Goal: Task Accomplishment & Management: Complete application form

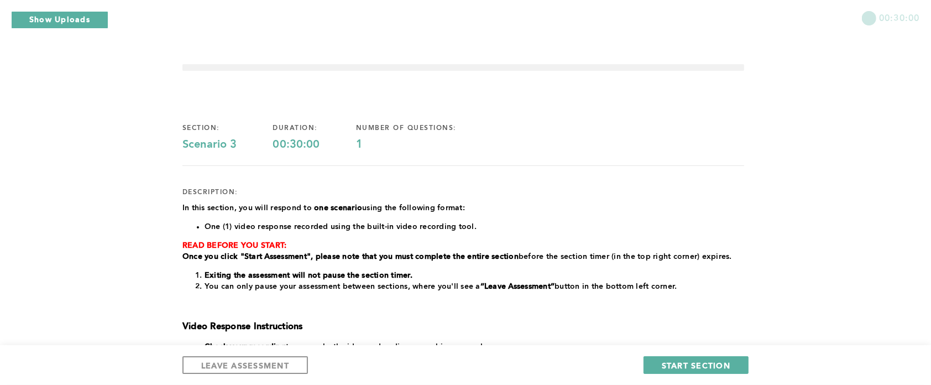
click at [464, 223] on span "One (1) video response recorded using the built-in video recording tool." at bounding box center [341, 227] width 272 height 8
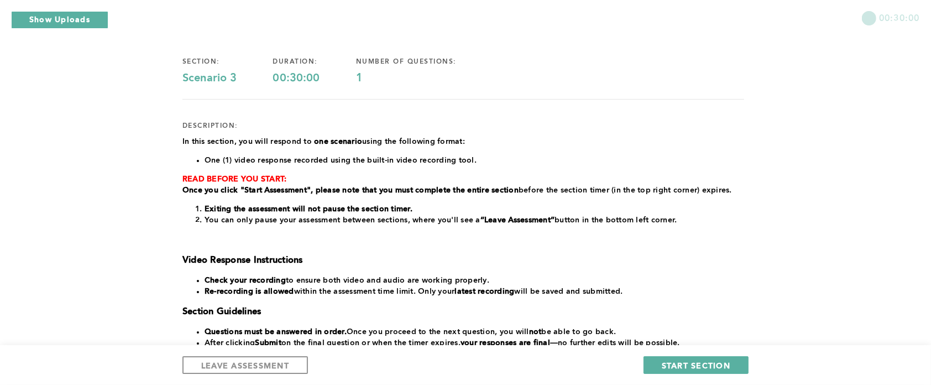
scroll to position [231, 0]
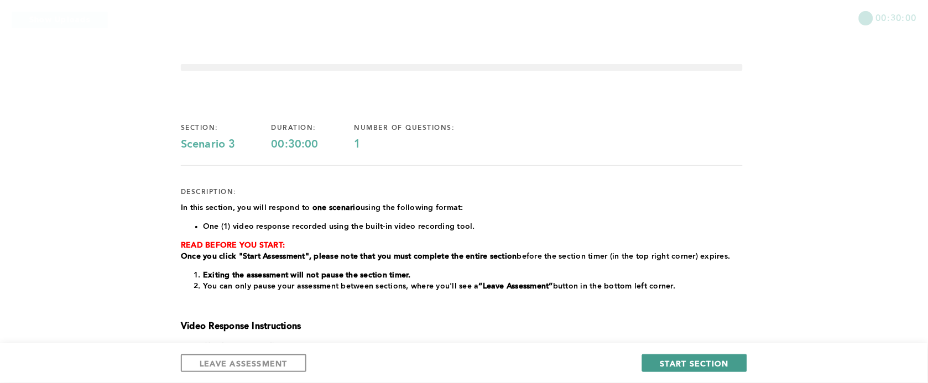
click at [696, 369] on button "START SECTION" at bounding box center [694, 363] width 105 height 18
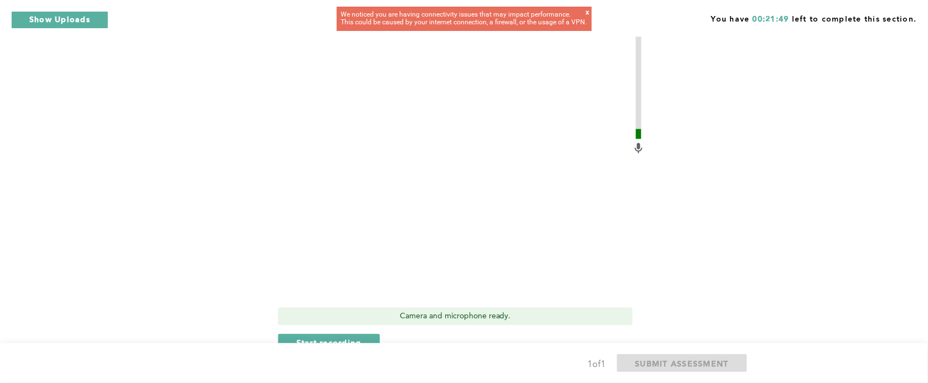
scroll to position [498, 0]
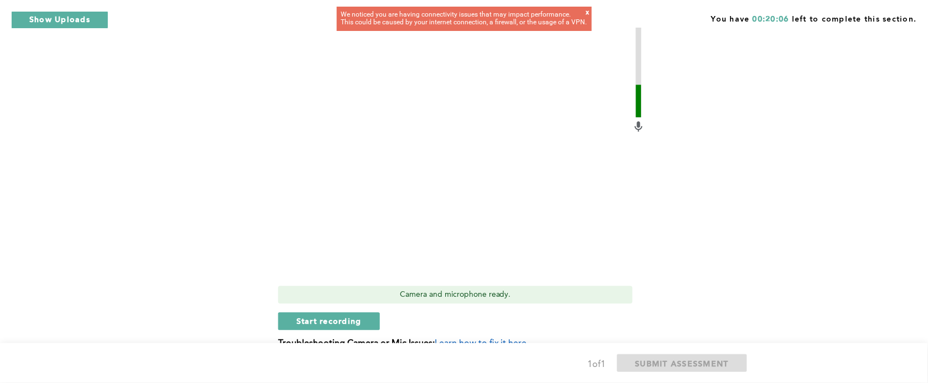
click at [349, 258] on video at bounding box center [455, 147] width 354 height 265
click at [297, 140] on video at bounding box center [455, 147] width 354 height 265
click at [316, 316] on span "Start recording" at bounding box center [328, 321] width 65 height 11
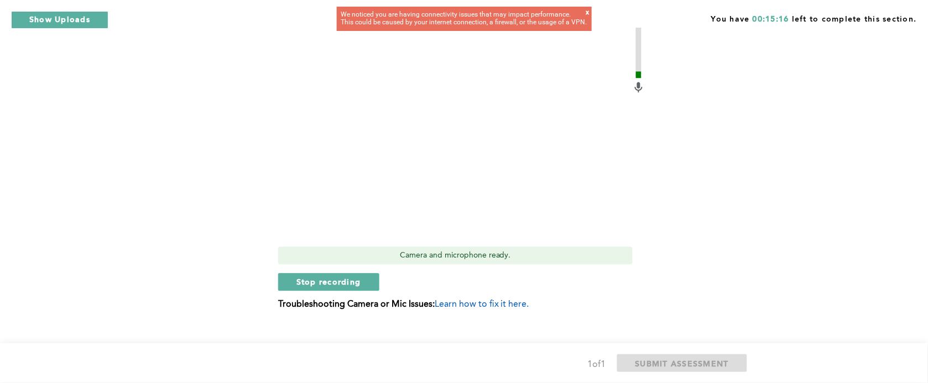
scroll to position [552, 0]
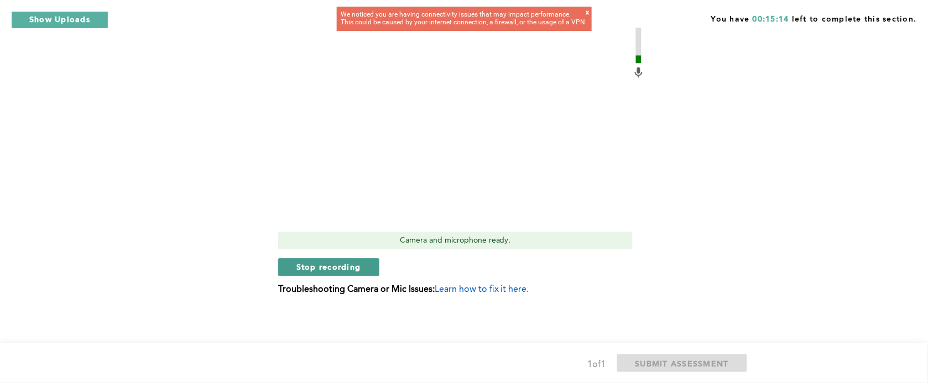
click at [292, 265] on button "Stop recording" at bounding box center [328, 267] width 101 height 18
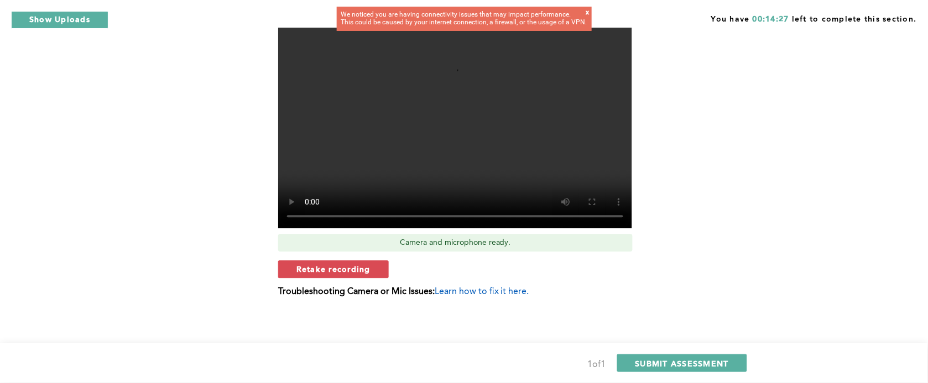
scroll to position [551, 0]
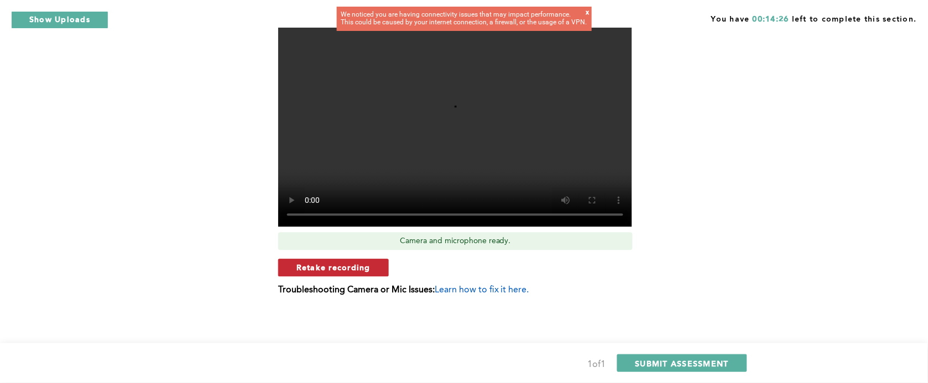
click at [319, 269] on span "Retake recording" at bounding box center [333, 267] width 74 height 11
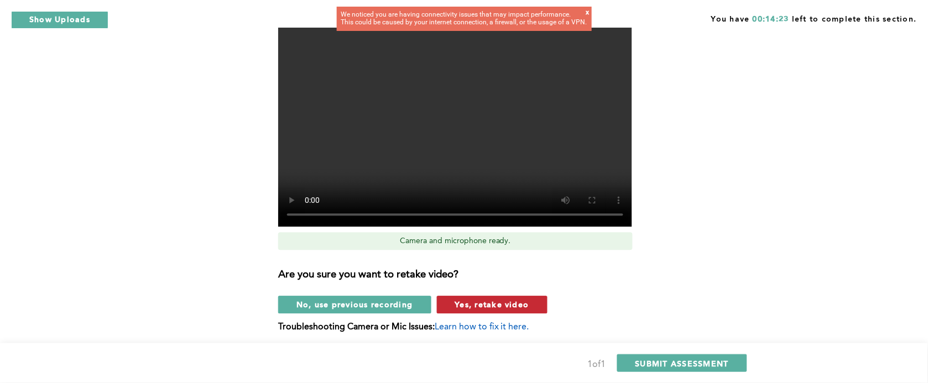
click at [448, 297] on button "Yes, retake video" at bounding box center [492, 305] width 111 height 18
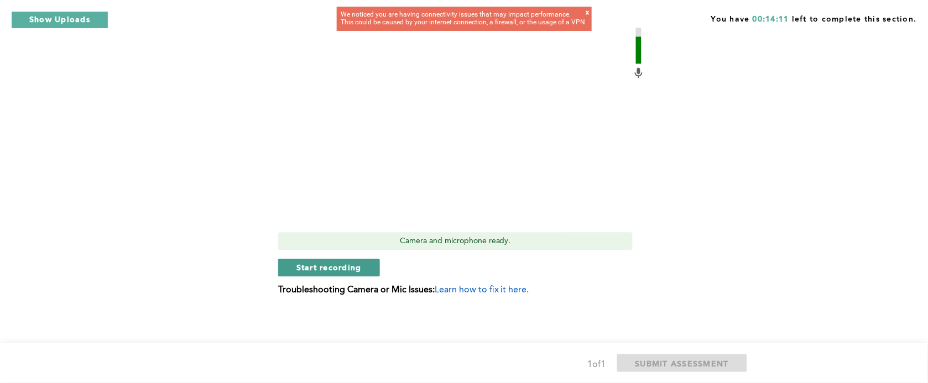
click at [366, 266] on button "Start recording" at bounding box center [329, 268] width 102 height 18
click at [378, 260] on button "Stop recording" at bounding box center [328, 268] width 101 height 18
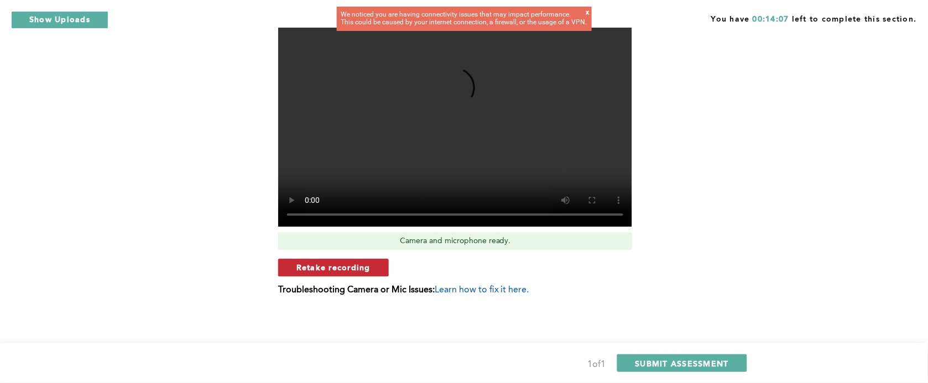
click at [365, 263] on span "Retake recording" at bounding box center [333, 267] width 74 height 11
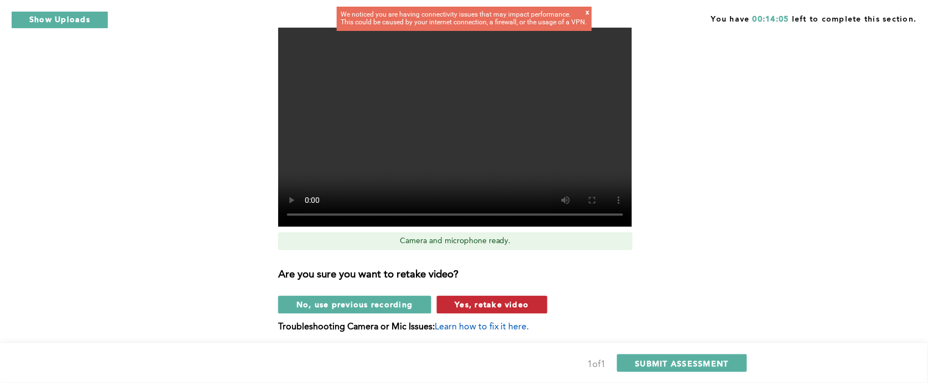
click at [485, 307] on span "Yes, retake video" at bounding box center [492, 304] width 74 height 11
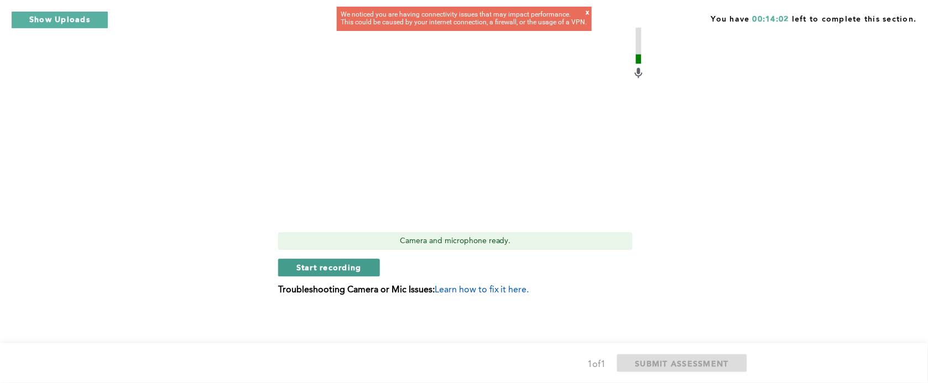
click at [369, 270] on button "Start recording" at bounding box center [329, 268] width 102 height 18
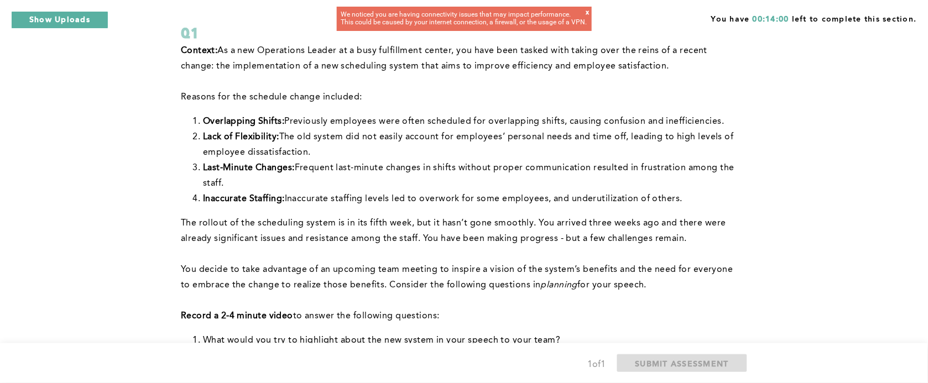
scroll to position [77, 0]
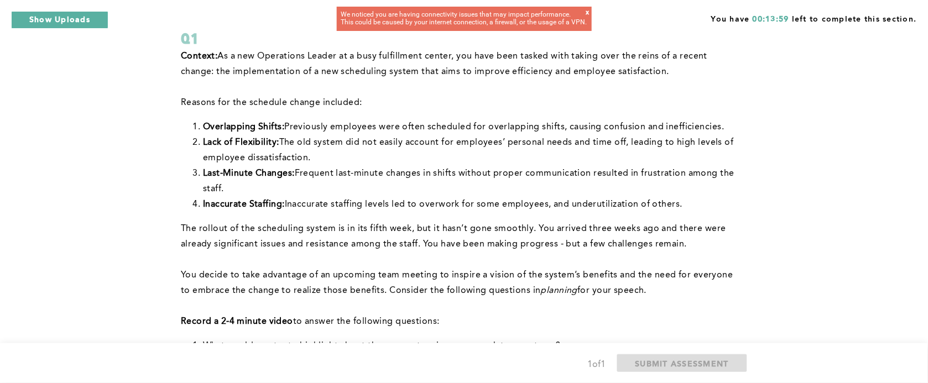
click at [367, 280] on p "You decide to take advantage of an upcoming team meeting to inspire a vision of…" at bounding box center [462, 283] width 562 height 31
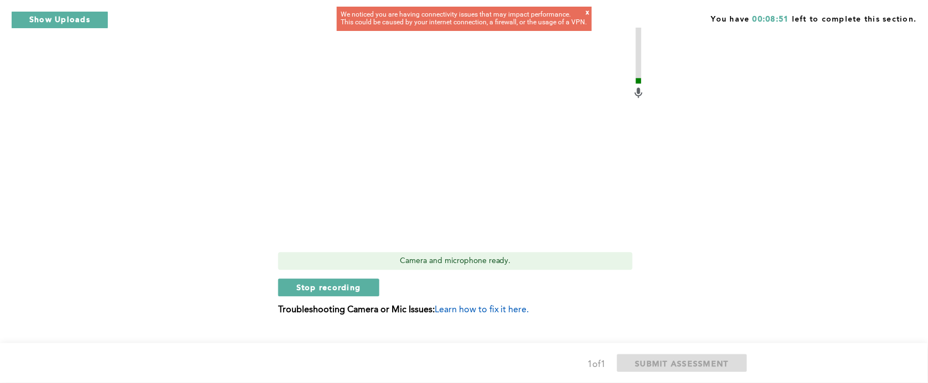
scroll to position [552, 0]
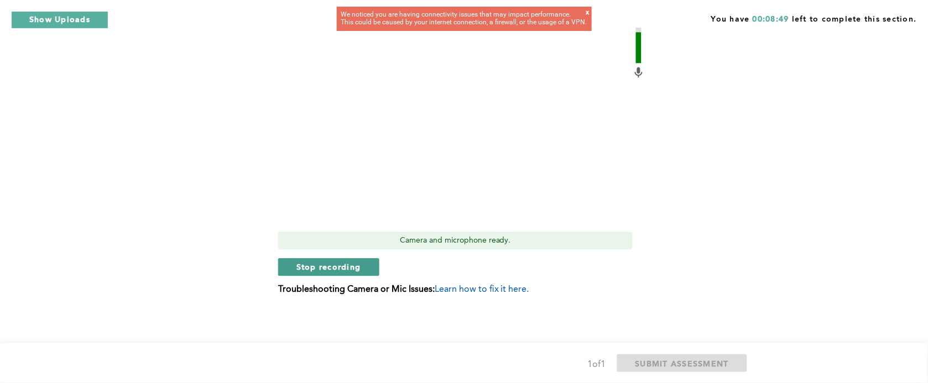
click at [313, 270] on span "Stop recording" at bounding box center [328, 267] width 65 height 11
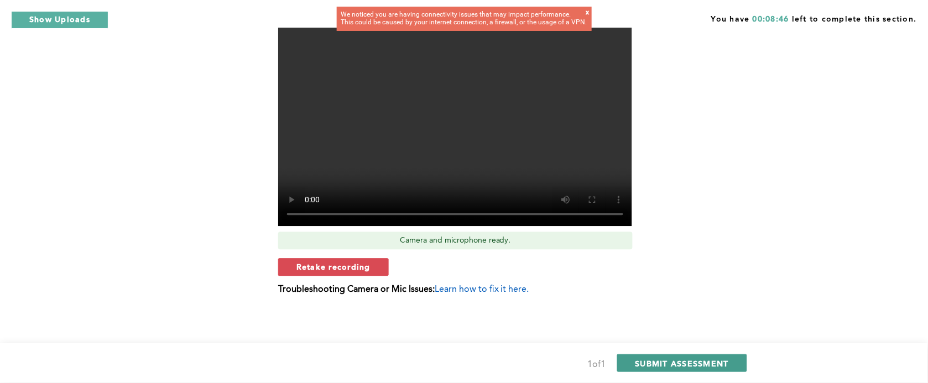
click at [624, 365] on button "SUBMIT ASSESSMENT" at bounding box center [682, 363] width 130 height 18
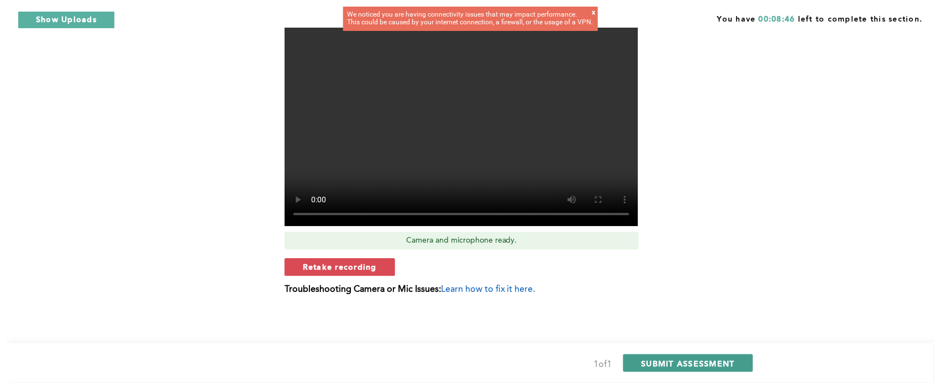
scroll to position [0, 0]
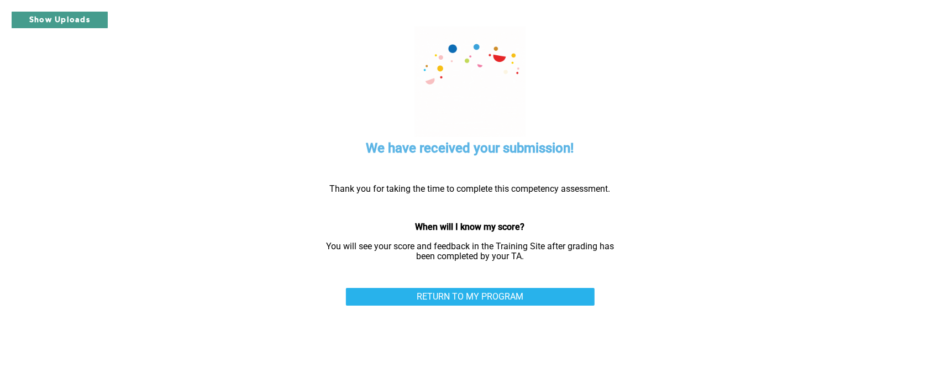
click at [90, 17] on button "Show Uploads" at bounding box center [59, 20] width 97 height 18
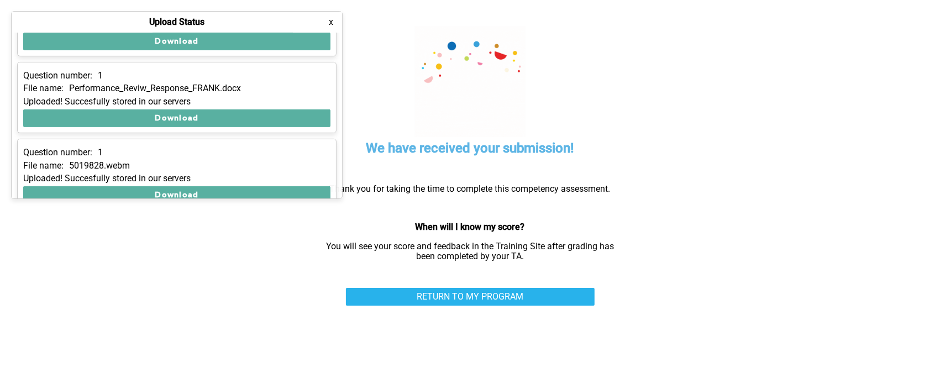
scroll to position [296, 0]
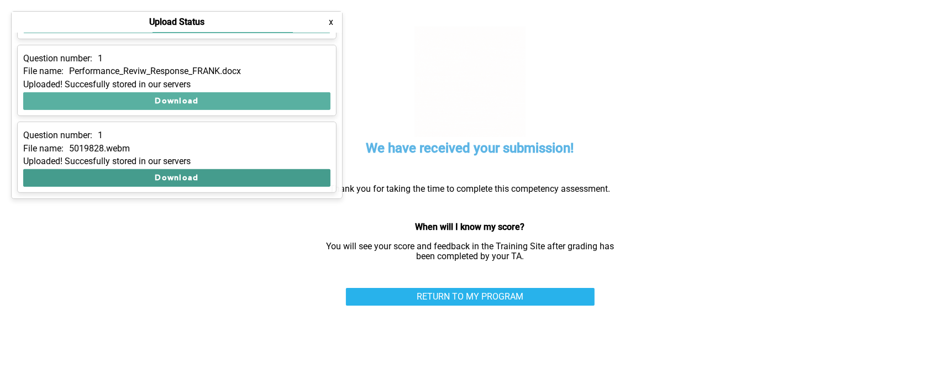
click at [181, 183] on button "Download" at bounding box center [176, 178] width 307 height 18
click at [183, 177] on button "Download" at bounding box center [176, 178] width 307 height 18
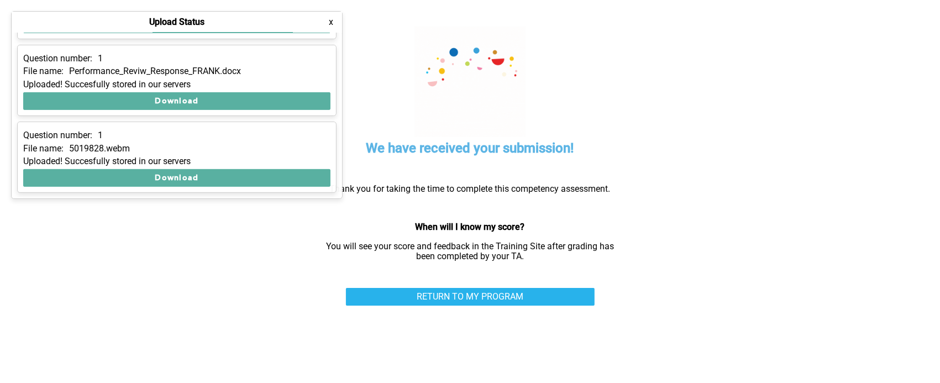
click at [679, 125] on div "We have received your submission! Thank you for taking the time to complete thi…" at bounding box center [470, 191] width 608 height 383
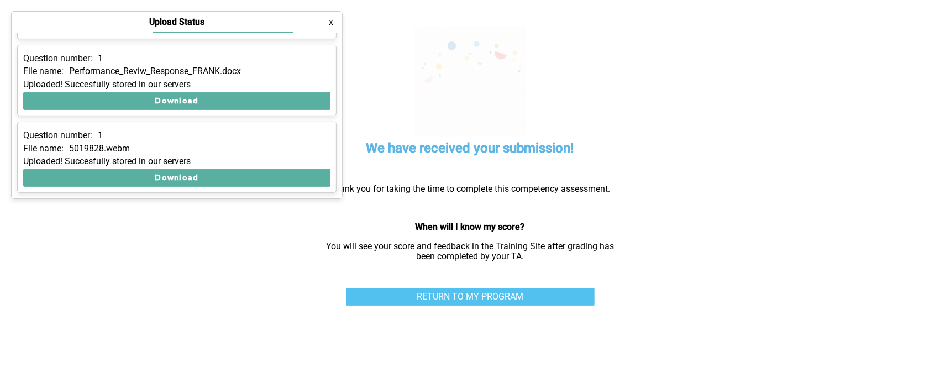
click at [441, 293] on link "RETURN TO MY PROGRAM" at bounding box center [470, 297] width 249 height 18
